Goal: Task Accomplishment & Management: Use online tool/utility

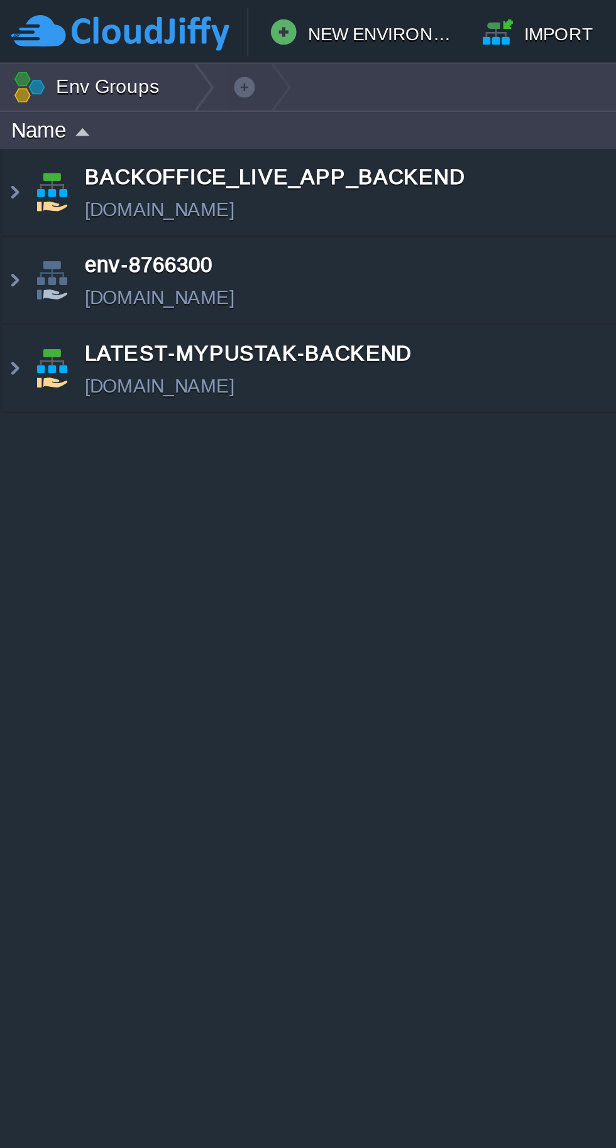
click at [7, 144] on img at bounding box center [6, 145] width 10 height 34
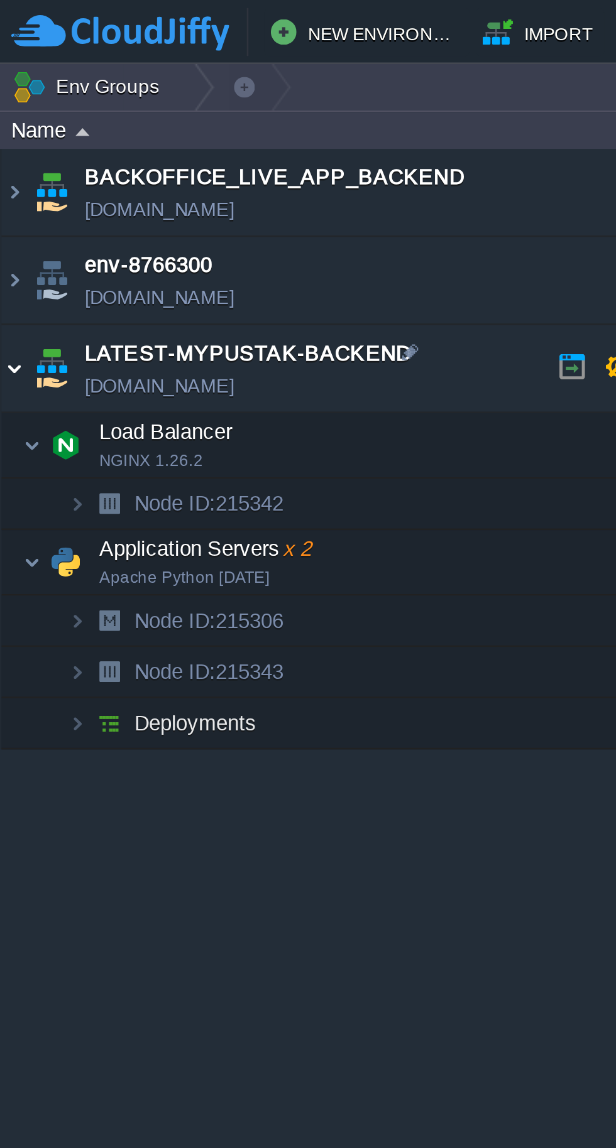
click at [13, 224] on img at bounding box center [13, 220] width 8 height 25
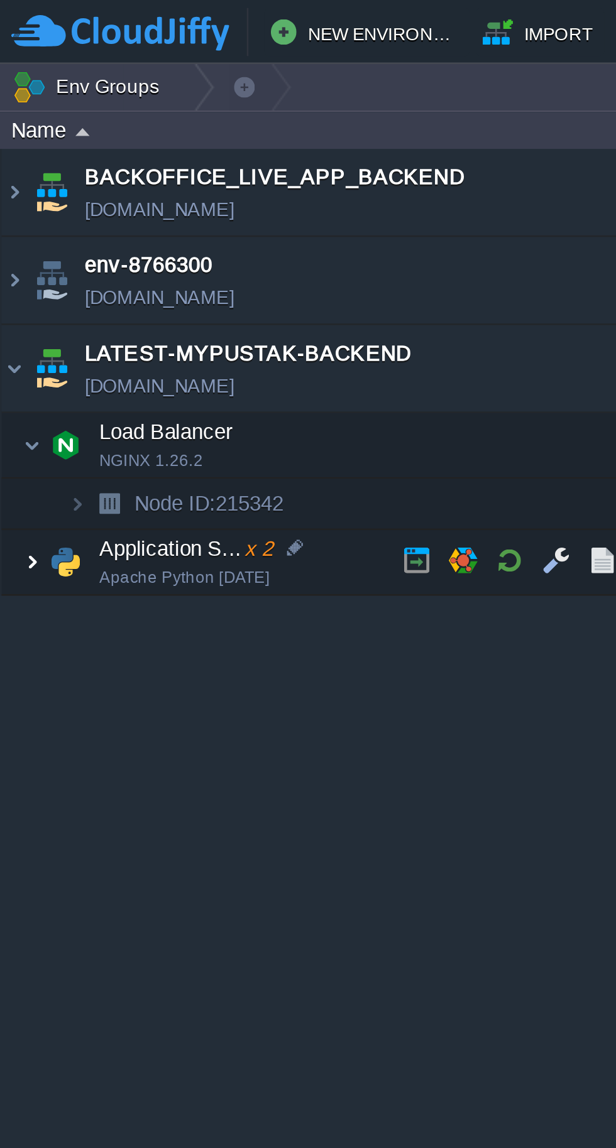
click at [7, 222] on span at bounding box center [5, 219] width 8 height 9
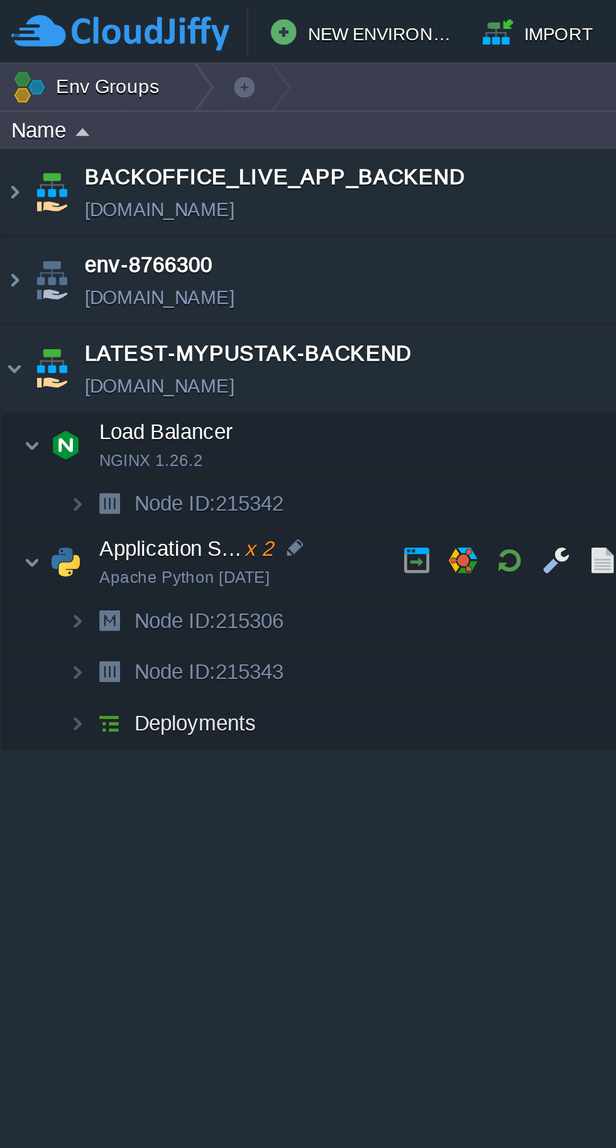
click at [199, 219] on button "button" at bounding box center [199, 219] width 11 height 11
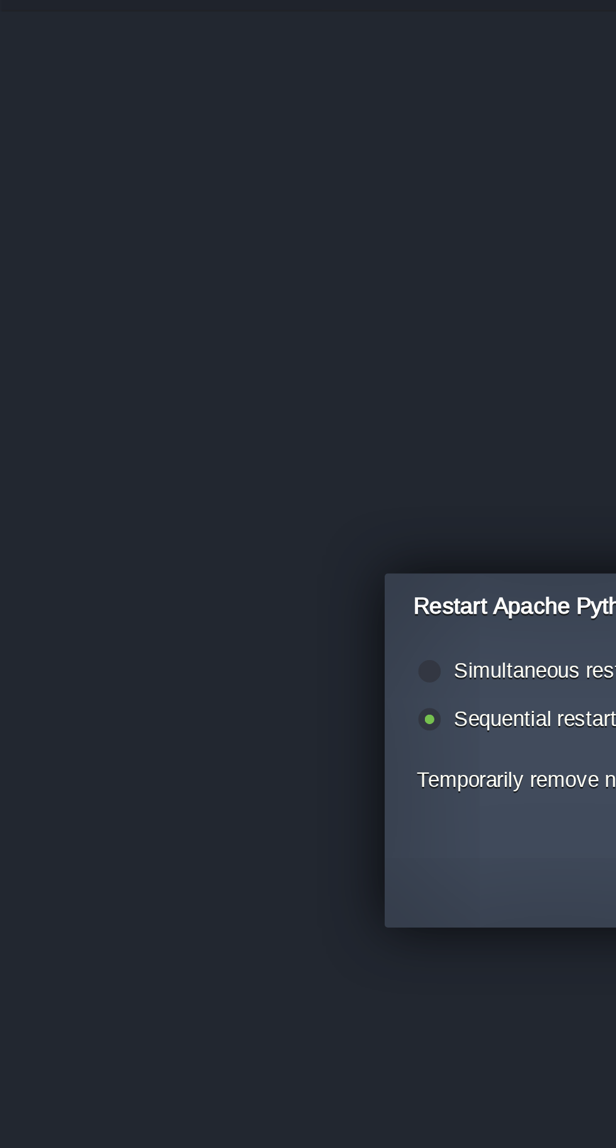
click at [202, 555] on label "Simultaneous restart (i.e. all together)" at bounding box center [246, 552] width 136 height 9
click at [171, 555] on input "radio" at bounding box center [167, 554] width 8 height 8
radio input "true"
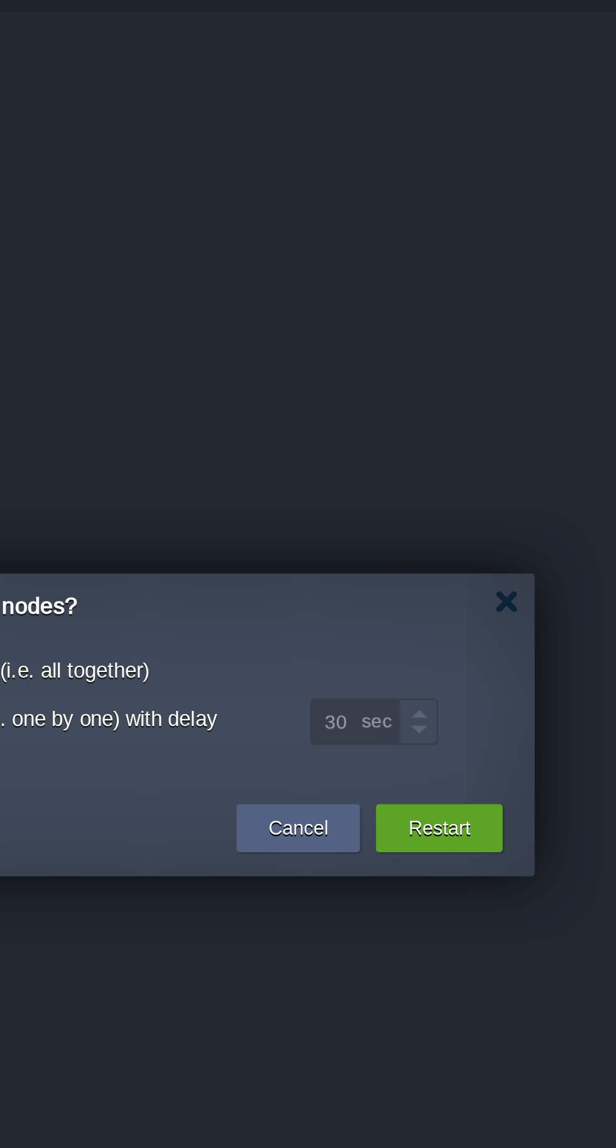
click at [427, 612] on button "Restart" at bounding box center [427, 614] width 24 height 13
